Goal: Communication & Community: Participate in discussion

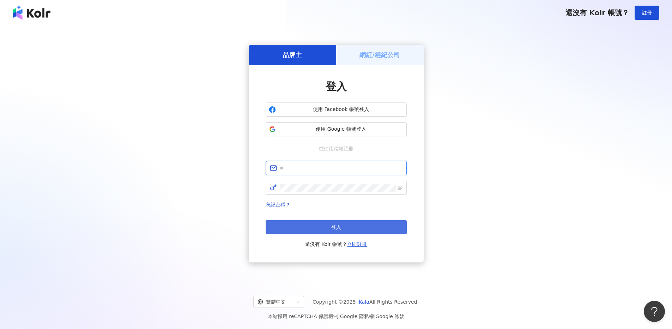
type input "**********"
click at [326, 225] on button "登入" at bounding box center [335, 227] width 141 height 14
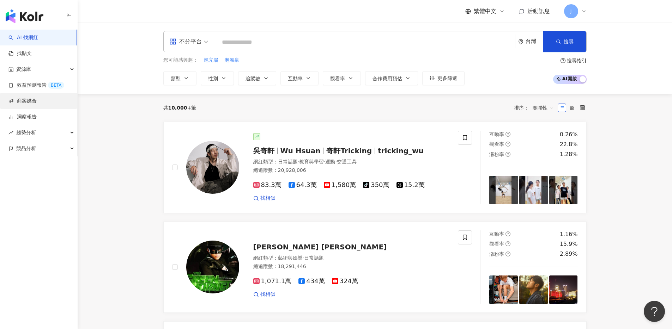
click at [37, 105] on link "商案媒合" at bounding box center [22, 101] width 28 height 7
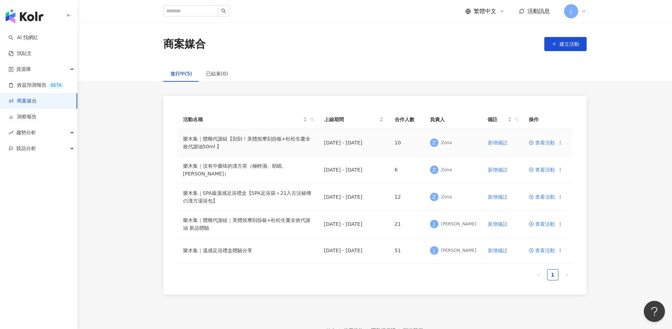
click at [537, 143] on span "查看活動" at bounding box center [541, 142] width 26 height 5
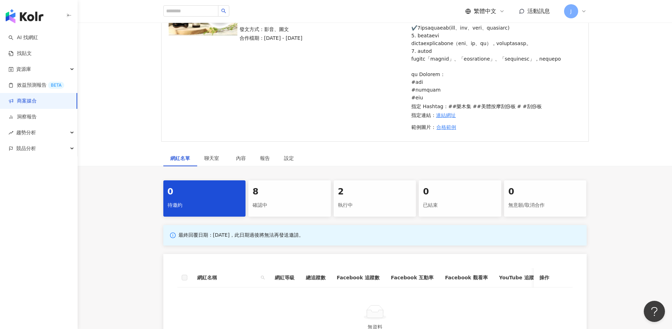
scroll to position [182, 0]
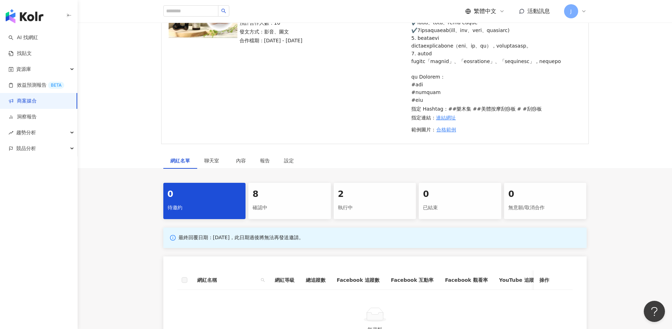
click at [283, 214] on div "確認中" at bounding box center [289, 208] width 74 height 12
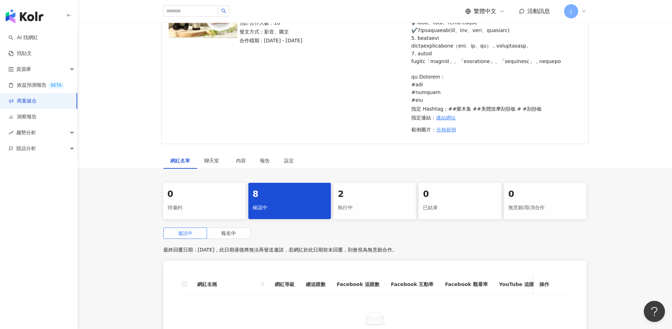
scroll to position [342, 0]
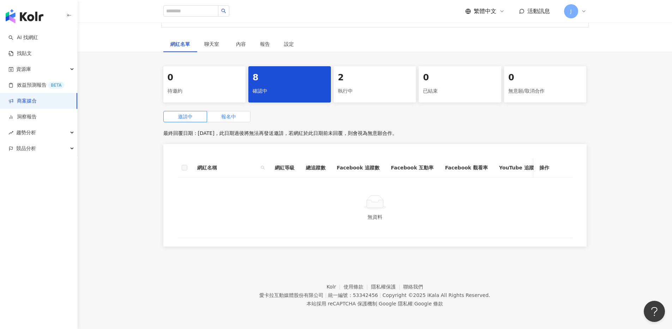
click at [226, 116] on label "報名中" at bounding box center [228, 116] width 43 height 11
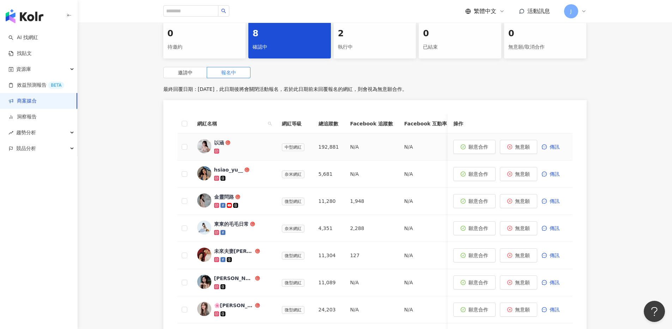
click at [215, 155] on div at bounding box center [242, 151] width 56 height 7
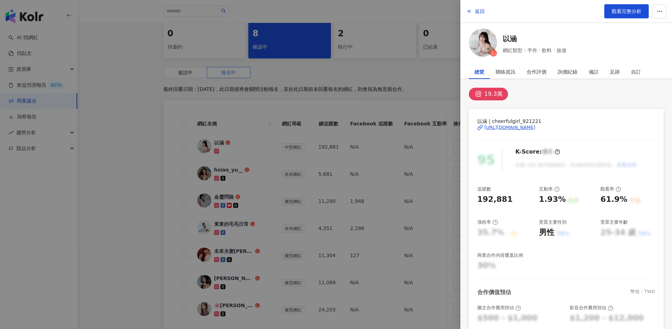
click at [128, 174] on div at bounding box center [336, 164] width 672 height 329
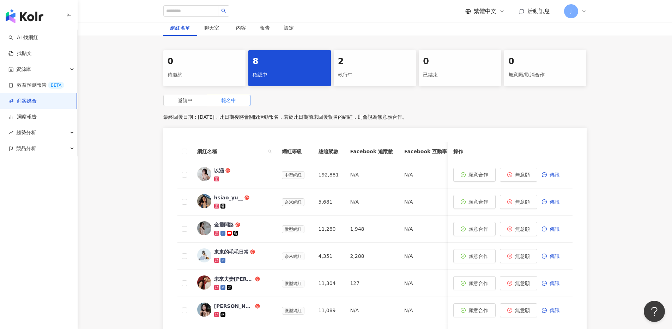
scroll to position [283, 0]
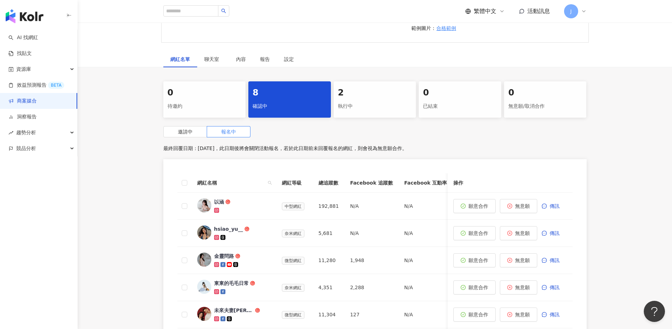
click at [377, 99] on div "2" at bounding box center [375, 93] width 74 height 12
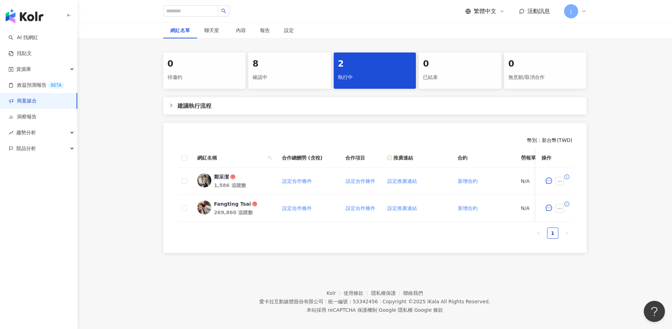
scroll to position [331, 0]
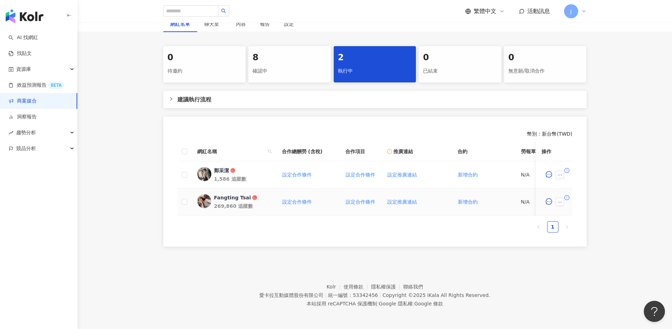
click at [240, 201] on div "Fangting Tsai" at bounding box center [232, 197] width 37 height 7
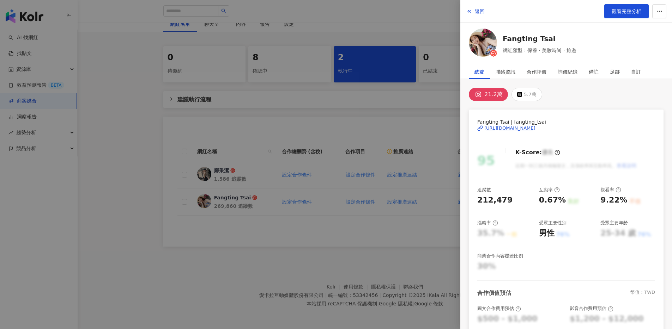
click at [373, 126] on div at bounding box center [336, 164] width 672 height 329
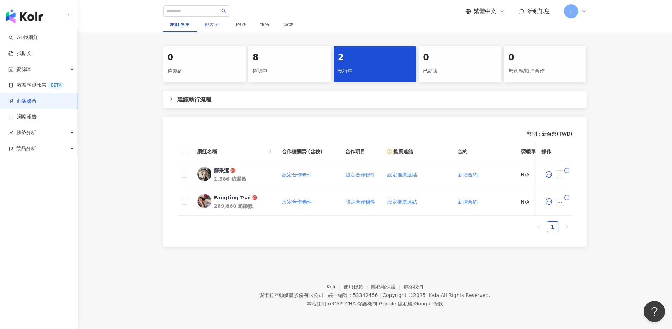
click at [202, 32] on div "聊天室" at bounding box center [213, 24] width 32 height 16
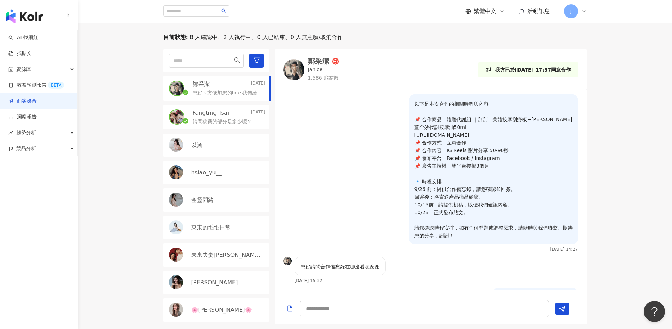
scroll to position [29, 0]
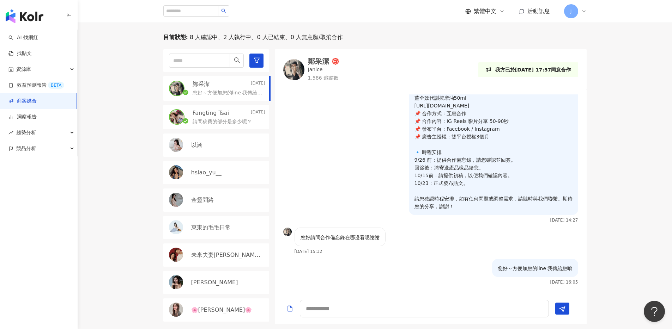
click at [225, 126] on p "請問稿費的部分是多少呢？" at bounding box center [221, 121] width 59 height 7
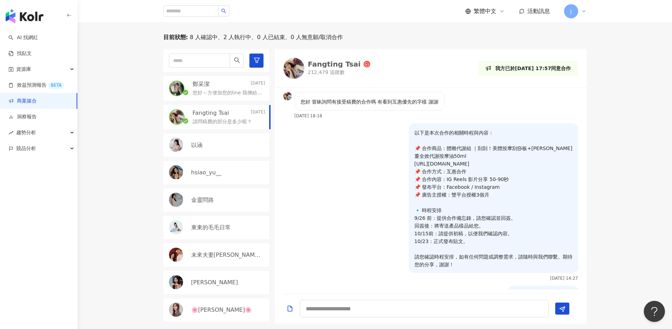
click at [37, 105] on link "商案媒合" at bounding box center [22, 101] width 28 height 7
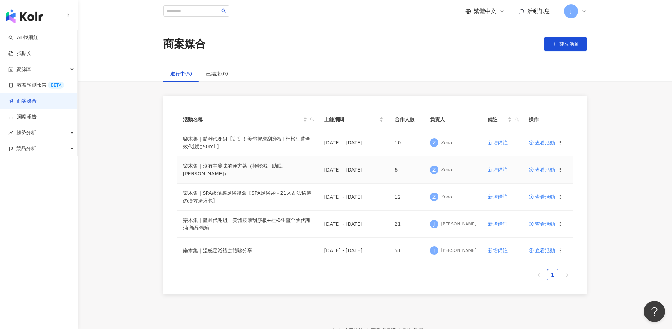
click at [544, 169] on span "查看活動" at bounding box center [541, 169] width 26 height 5
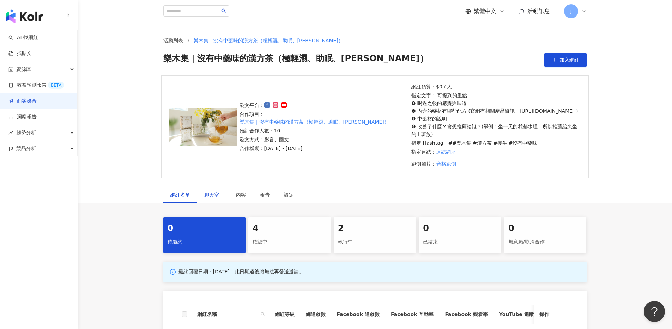
click at [209, 197] on span "聊天室" at bounding box center [213, 194] width 18 height 5
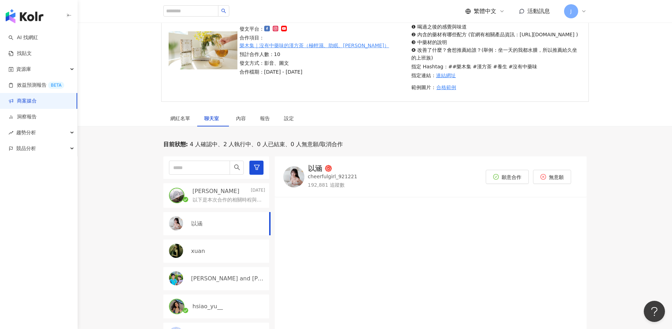
scroll to position [145, 0]
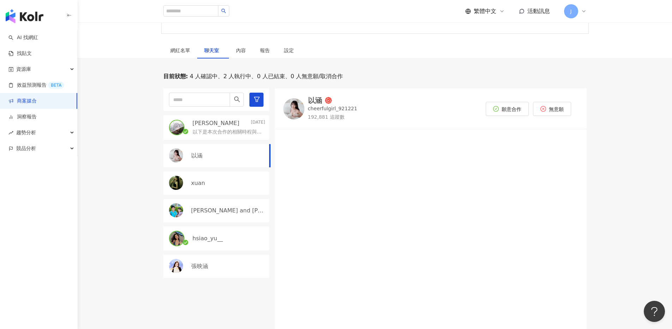
click at [231, 136] on p "以下是本次合作的相關時程與內容： 📌 合作商品：樂木集｜沒有中藥味的漢方茶（極輕濕、助眠、[PERSON_NAME]） [URL][DOMAIN_NAME] …" at bounding box center [227, 132] width 70 height 7
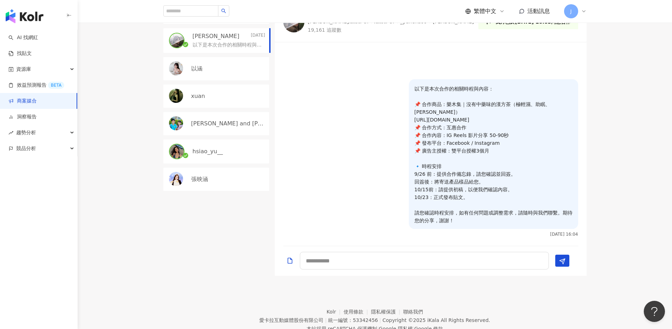
scroll to position [113, 0]
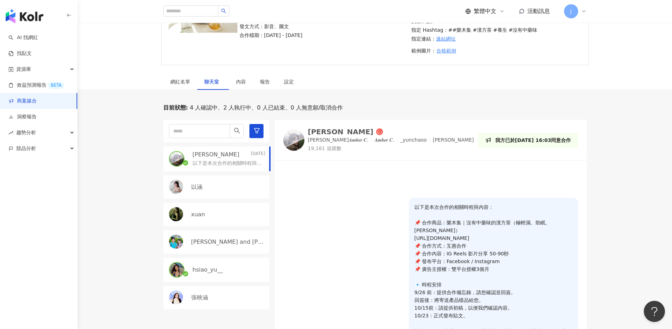
click at [296, 147] on img at bounding box center [293, 140] width 21 height 21
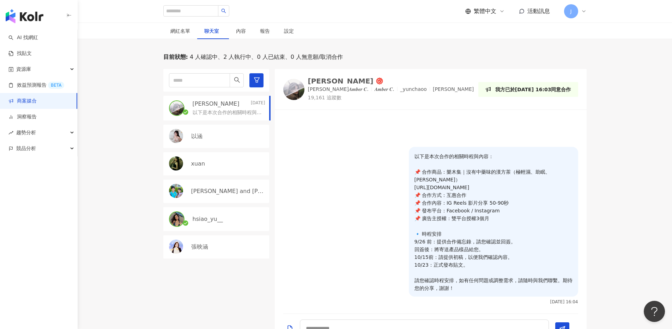
scroll to position [243, 0]
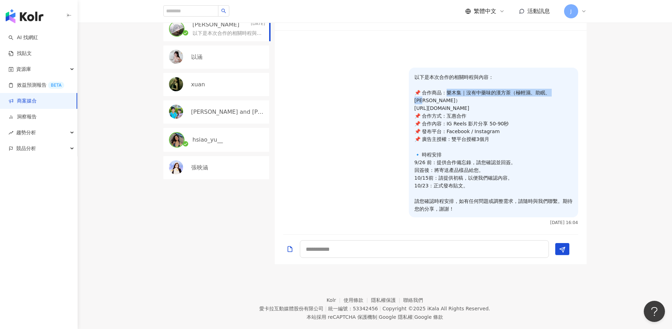
drag, startPoint x: 447, startPoint y: 98, endPoint x: 565, endPoint y: 99, distance: 117.7
click at [565, 99] on p "以下是本次合作的相關時程與內容： 📌 合作商品：樂木集｜沒有中藥味的漢方茶（極輕濕、助眠、[PERSON_NAME]） [URL][DOMAIN_NAME] …" at bounding box center [493, 143] width 158 height 140
copy p "木集｜沒有中藥味的漢方茶（極輕濕、助眠、[PERSON_NAME]）"
drag, startPoint x: 416, startPoint y: 83, endPoint x: 512, endPoint y: 214, distance: 162.1
click at [512, 213] on p "以下是本次合作的相關時程與內容： 📌 合作商品：樂木集｜沒有中藥味的漢方茶（極輕濕、助眠、[PERSON_NAME]） [URL][DOMAIN_NAME] …" at bounding box center [493, 143] width 158 height 140
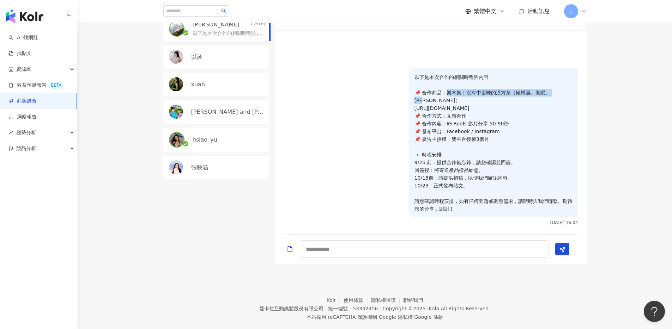
copy p "以下是本次合作的相關時程與內容： 📌 合作商品：樂木集｜沒有中藥味的漢方茶（極輕濕、助眠、[PERSON_NAME]） [URL][DOMAIN_NAME] …"
click at [37, 101] on link "商案媒合" at bounding box center [22, 101] width 28 height 7
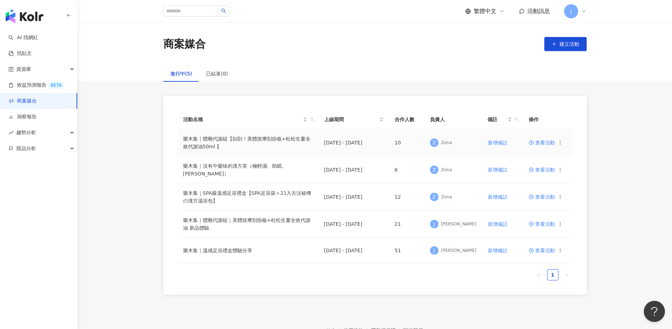
click at [541, 142] on span "查看活動" at bounding box center [541, 142] width 26 height 5
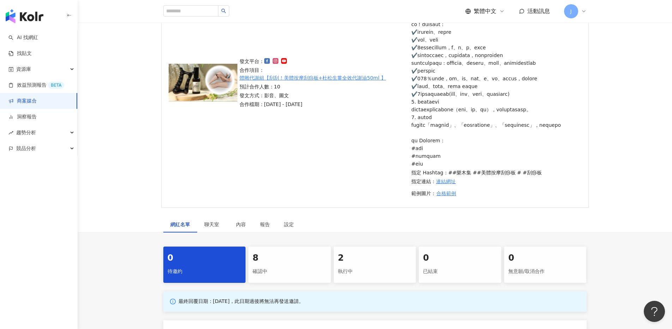
scroll to position [173, 0]
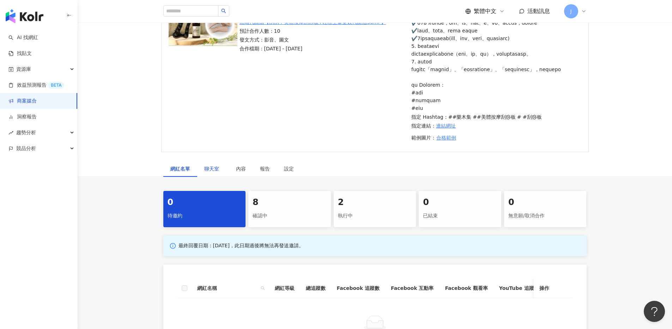
click at [209, 171] on span "聊天室" at bounding box center [213, 168] width 18 height 5
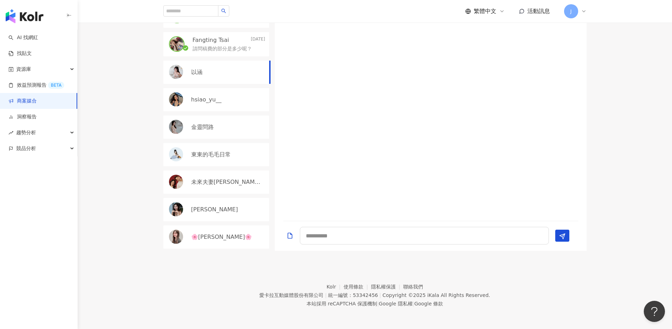
scroll to position [429, 0]
click at [231, 53] on p "請問稿費的部分是多少呢？" at bounding box center [221, 48] width 59 height 7
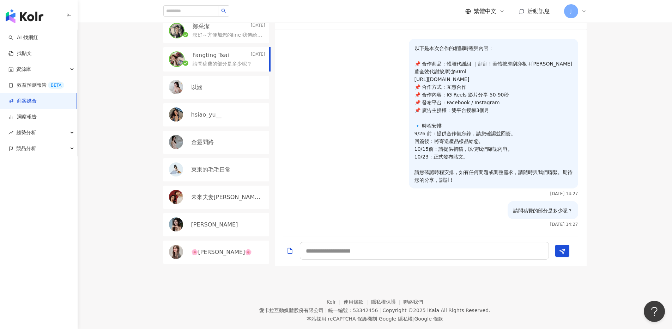
scroll to position [361, 0]
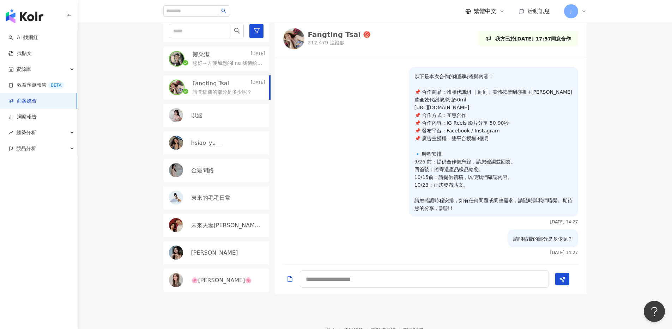
click at [215, 67] on p "您好～方便加您的line 我傳給您唷" at bounding box center [227, 63] width 70 height 7
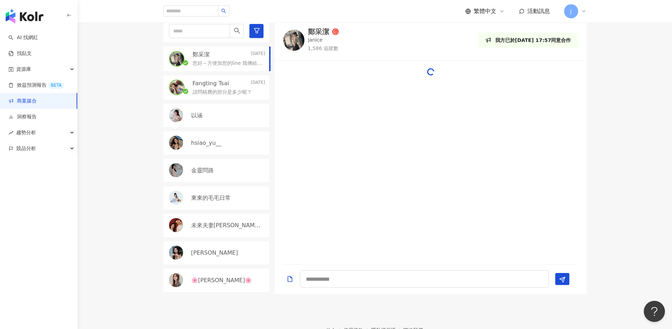
scroll to position [29, 0]
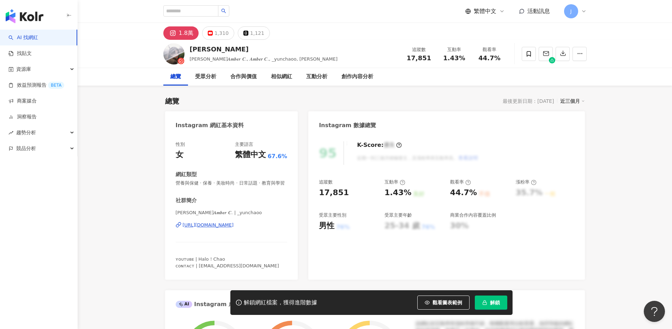
click at [218, 220] on div "趙☁️𝑨𝒎𝒃𝒆𝒓 𝑪. | _yunchaoo https://www.instagram.com/_yunchaoo/" at bounding box center [232, 230] width 112 height 41
click at [216, 224] on div "https://www.instagram.com/_yunchaoo/" at bounding box center [208, 225] width 51 height 6
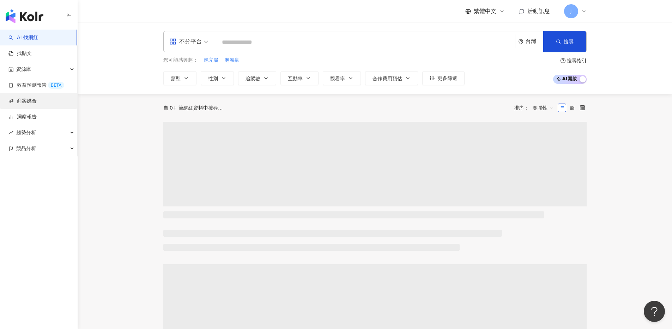
click at [33, 102] on link "商案媒合" at bounding box center [22, 101] width 28 height 7
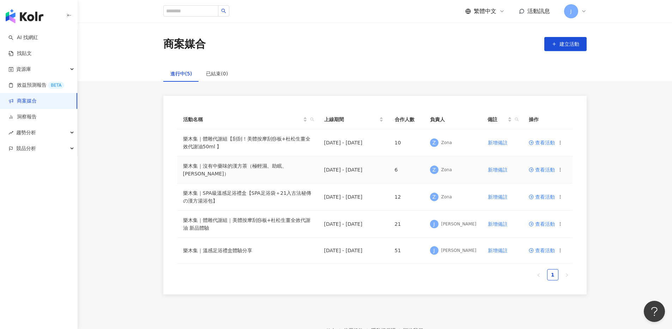
click at [541, 169] on span "查看活動" at bounding box center [541, 169] width 26 height 5
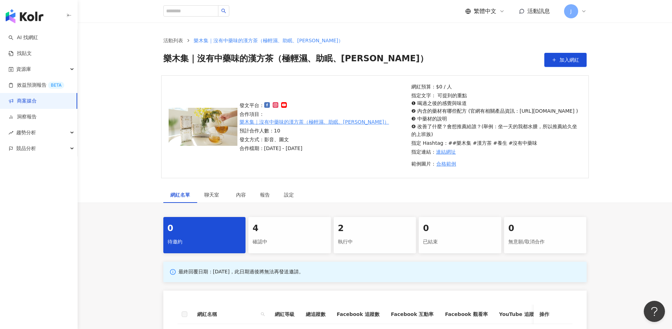
drag, startPoint x: 388, startPoint y: 123, endPoint x: 308, endPoint y: 133, distance: 80.3
click at [295, 124] on div "發文平台： 合作項目： 樂木集｜沒有中藥味的漢方茶（極輕濕、助眠、亮妍） 預計合作人數：10 發文方式：影音、圖文 合作檔期：2025/9/11 - 2025…" at bounding box center [323, 127] width 172 height 51
click at [322, 139] on p "發文方式：影音、圖文" at bounding box center [323, 140] width 168 height 8
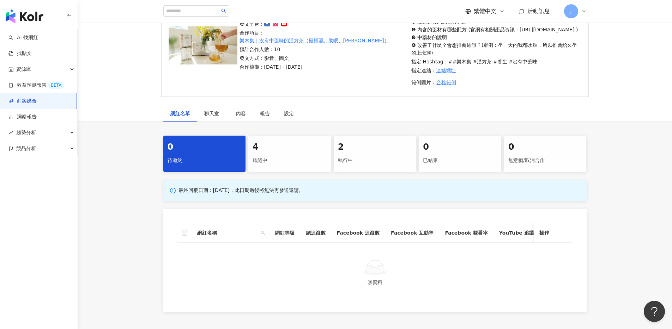
scroll to position [83, 0]
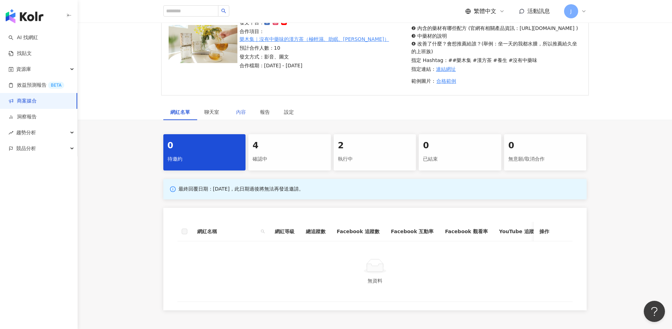
click at [250, 120] on div "內容" at bounding box center [241, 112] width 24 height 16
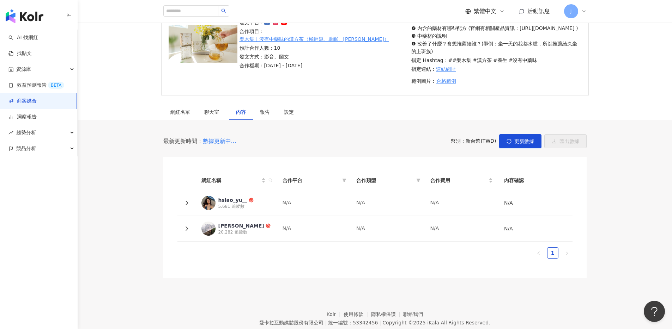
scroll to position [81, 0]
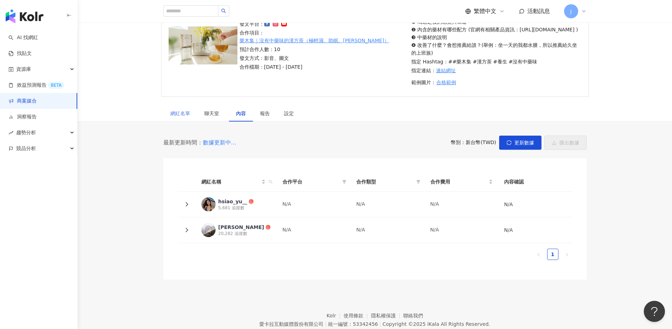
click at [177, 122] on div "網紅名單" at bounding box center [180, 113] width 34 height 16
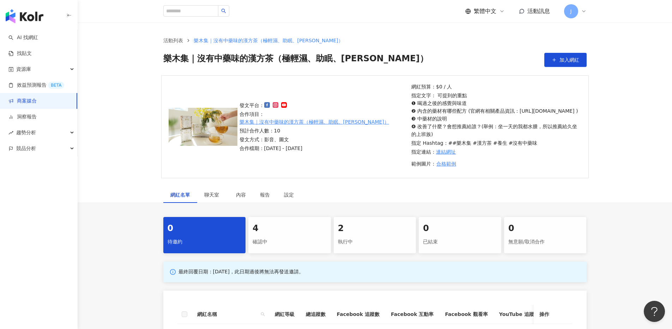
click at [332, 122] on link "樂木集｜沒有中藥味的漢方茶（極輕濕、助眠、[PERSON_NAME]）" at bounding box center [313, 122] width 149 height 8
drag, startPoint x: 379, startPoint y: 60, endPoint x: 209, endPoint y: 66, distance: 170.7
click at [212, 66] on div "樂木集｜沒有中藥味的漢方茶（極輕濕、助眠、亮妍） 加入網紅" at bounding box center [374, 60] width 423 height 14
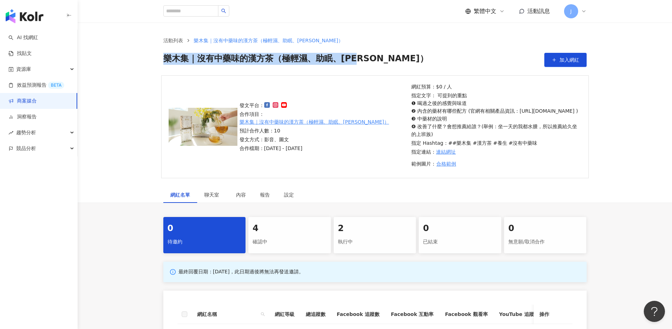
drag, startPoint x: 166, startPoint y: 60, endPoint x: 364, endPoint y: 57, distance: 198.5
click at [364, 57] on span "樂木集｜沒有中藥味的漢方茶（極輕濕、助眠、[PERSON_NAME]）" at bounding box center [295, 60] width 265 height 14
copy span "樂木集｜沒有中藥味的漢方茶（極輕濕、助眠、[PERSON_NAME]）"
click at [317, 121] on link "樂木集｜沒有中藥味的漢方茶（極輕濕、助眠、[PERSON_NAME]）" at bounding box center [313, 122] width 149 height 8
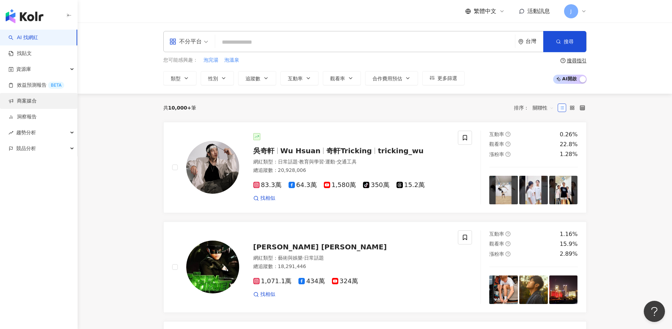
click at [34, 99] on link "商案媒合" at bounding box center [22, 101] width 28 height 7
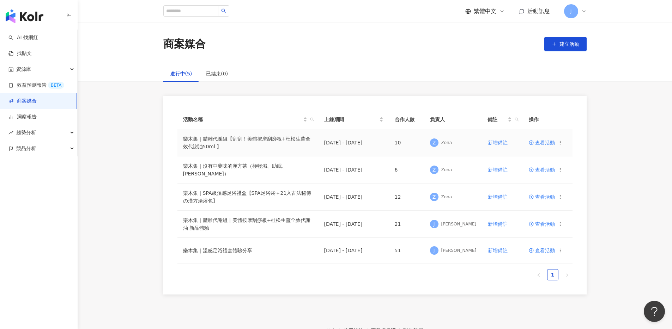
click at [544, 142] on span "查看活動" at bounding box center [541, 142] width 26 height 5
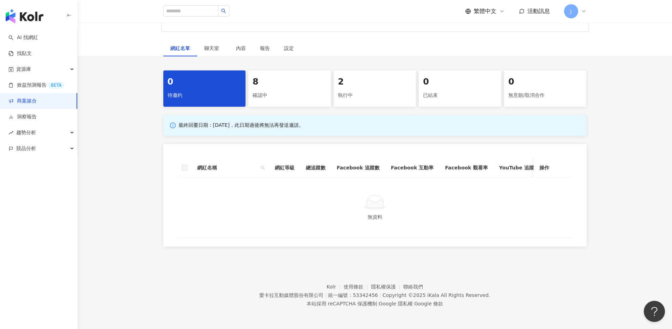
scroll to position [338, 0]
click at [264, 92] on div "確認中" at bounding box center [289, 96] width 74 height 12
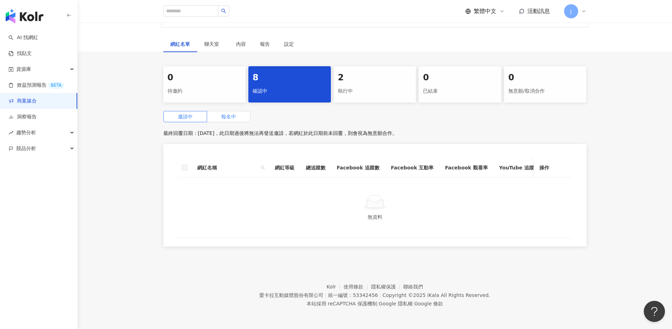
click at [230, 118] on span "報名中" at bounding box center [228, 117] width 15 height 6
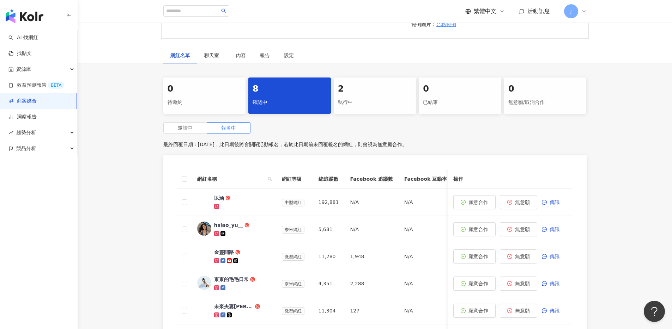
scroll to position [287, 0]
